Goal: Information Seeking & Learning: Learn about a topic

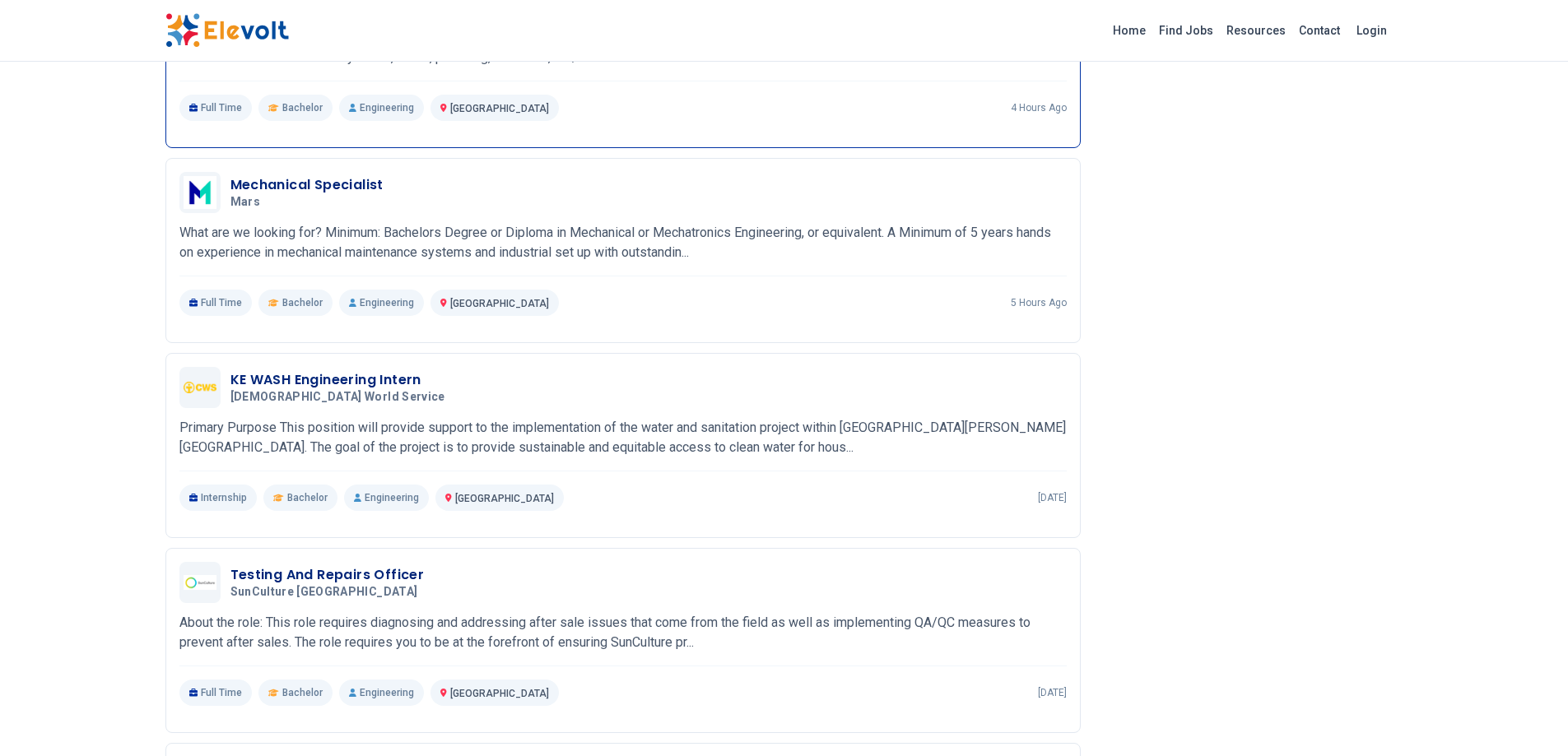
scroll to position [1425, 0]
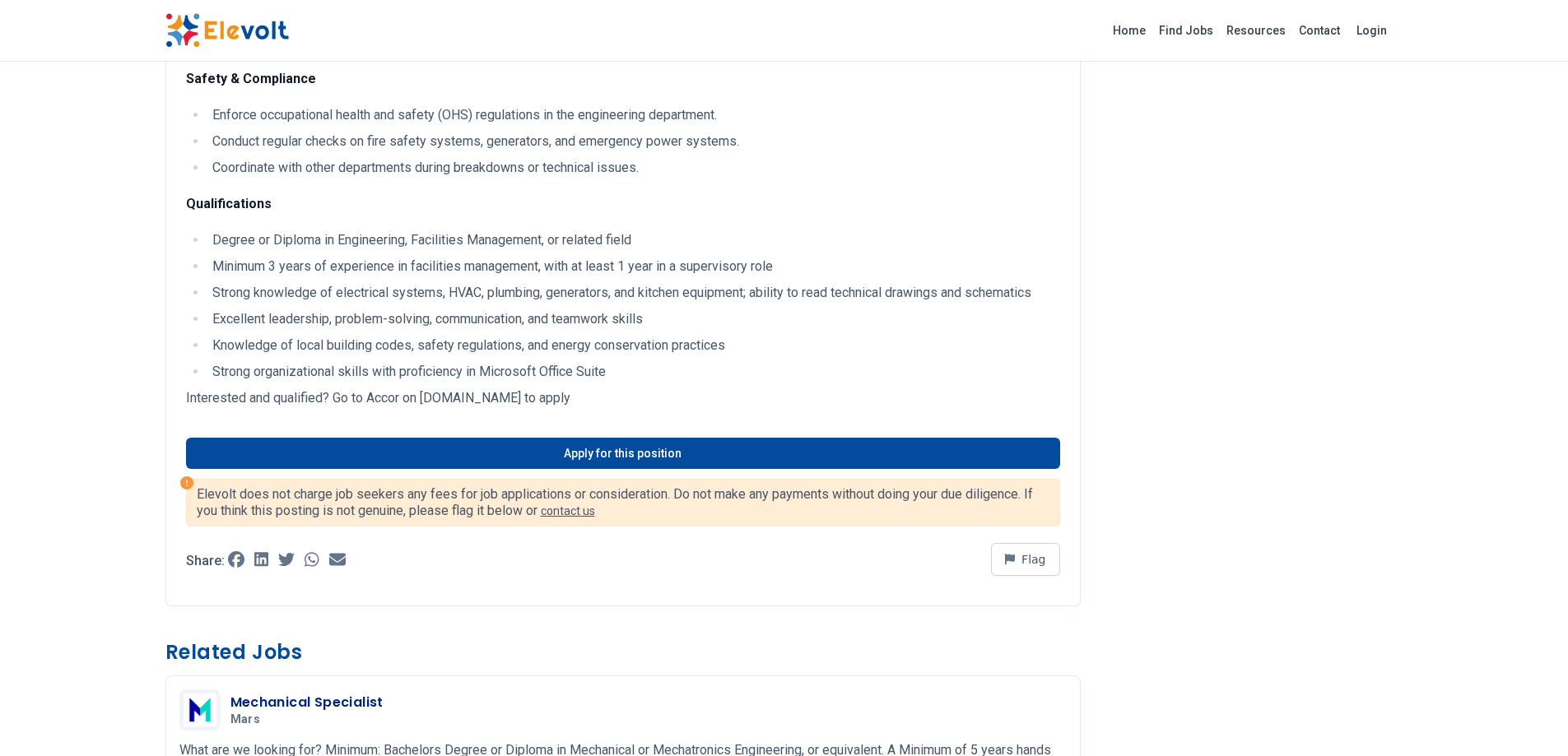
scroll to position [1097, 0]
